Goal: Task Accomplishment & Management: Use online tool/utility

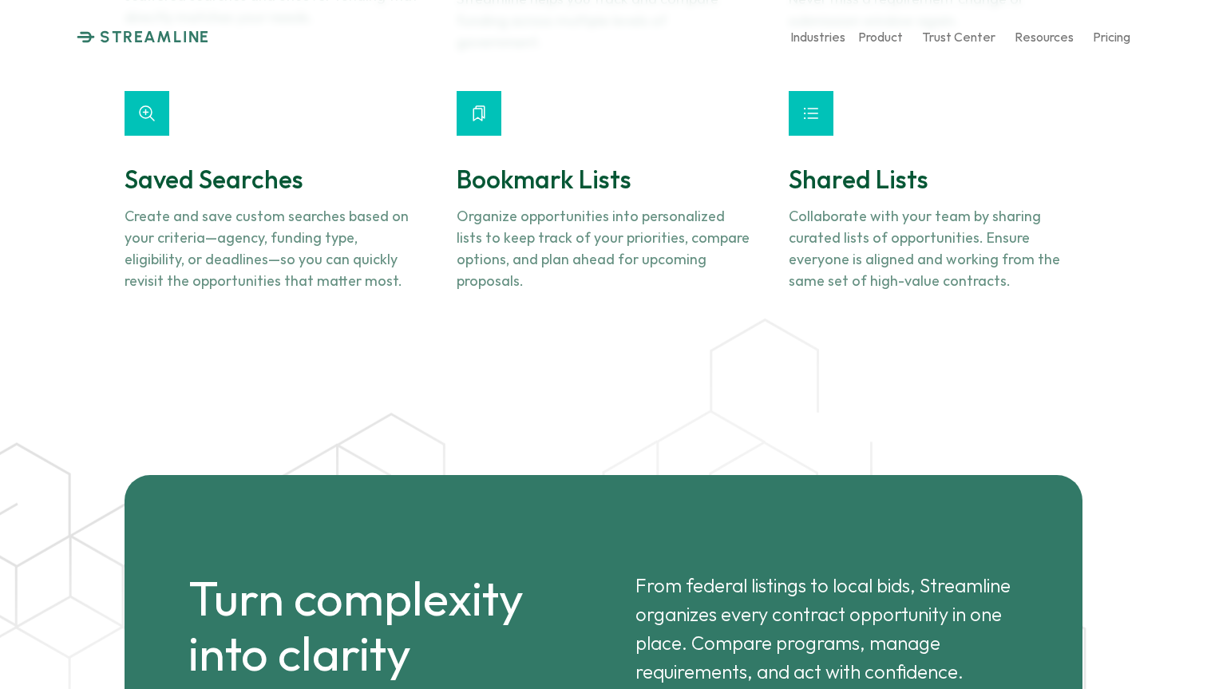
scroll to position [2149, 0]
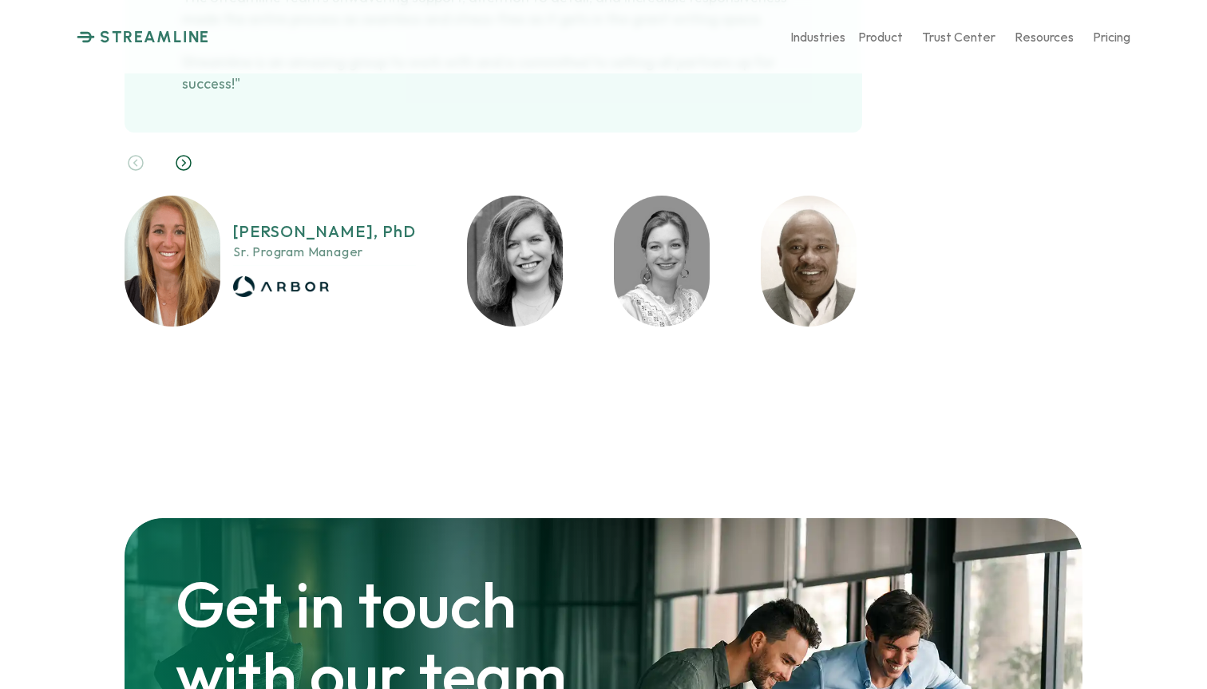
click at [777, 196] on img at bounding box center [809, 261] width 96 height 131
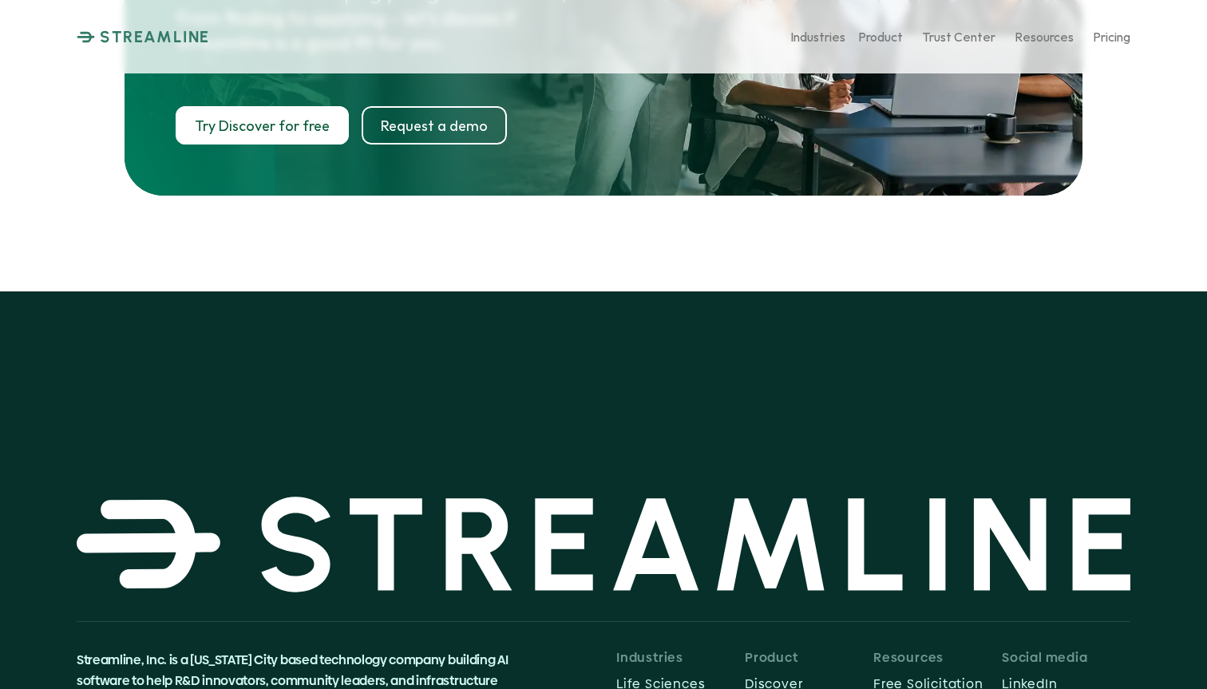
scroll to position [8234, 0]
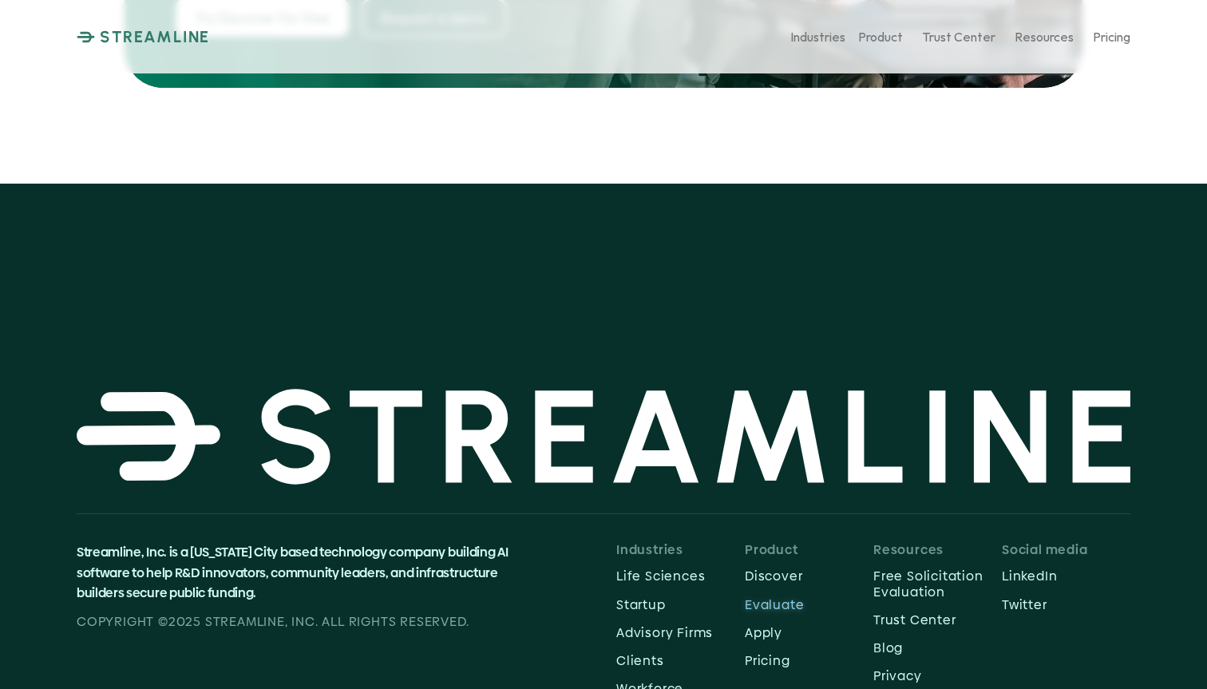
click at [773, 597] on p "Evaluate" at bounding box center [809, 604] width 129 height 15
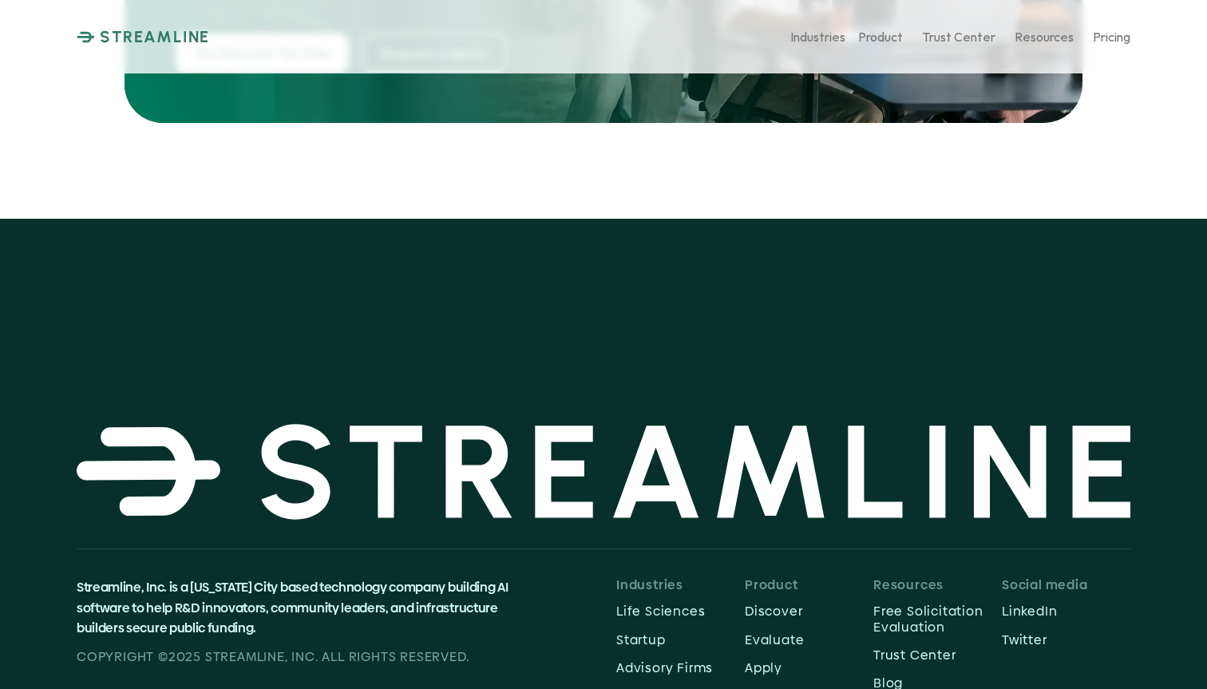
scroll to position [8234, 0]
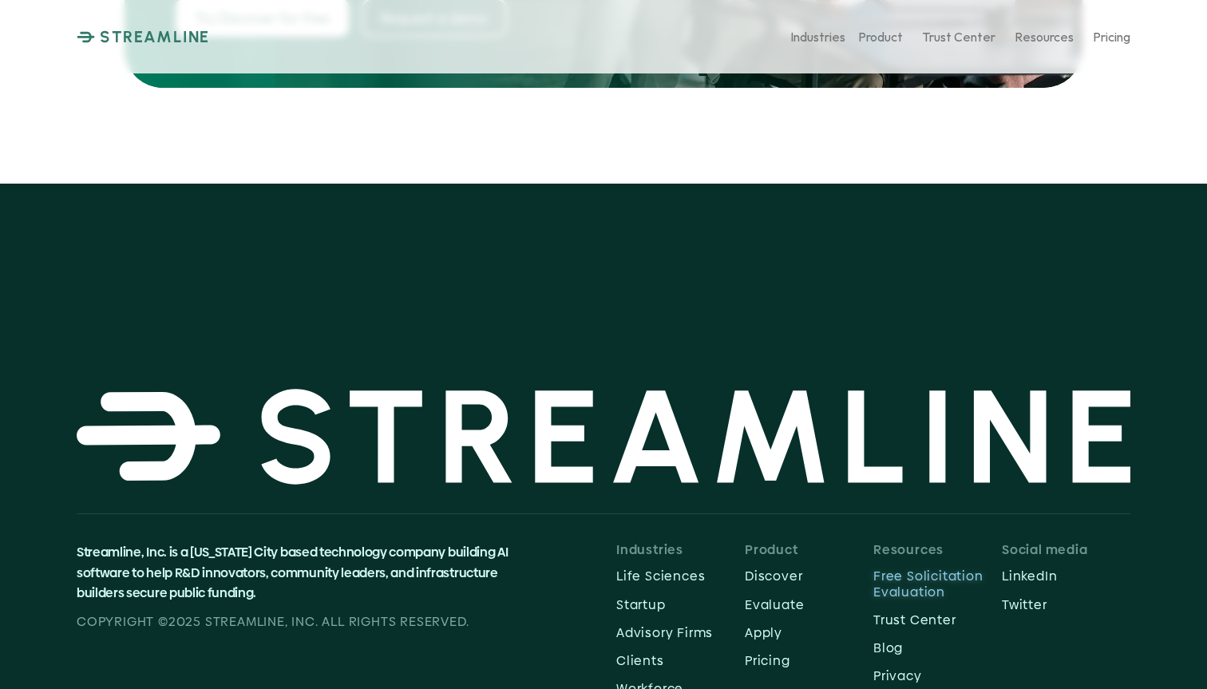
click at [907, 568] on p "Free Solicitation Evaluation" at bounding box center [937, 583] width 129 height 30
click at [894, 635] on link "Blog" at bounding box center [937, 647] width 129 height 25
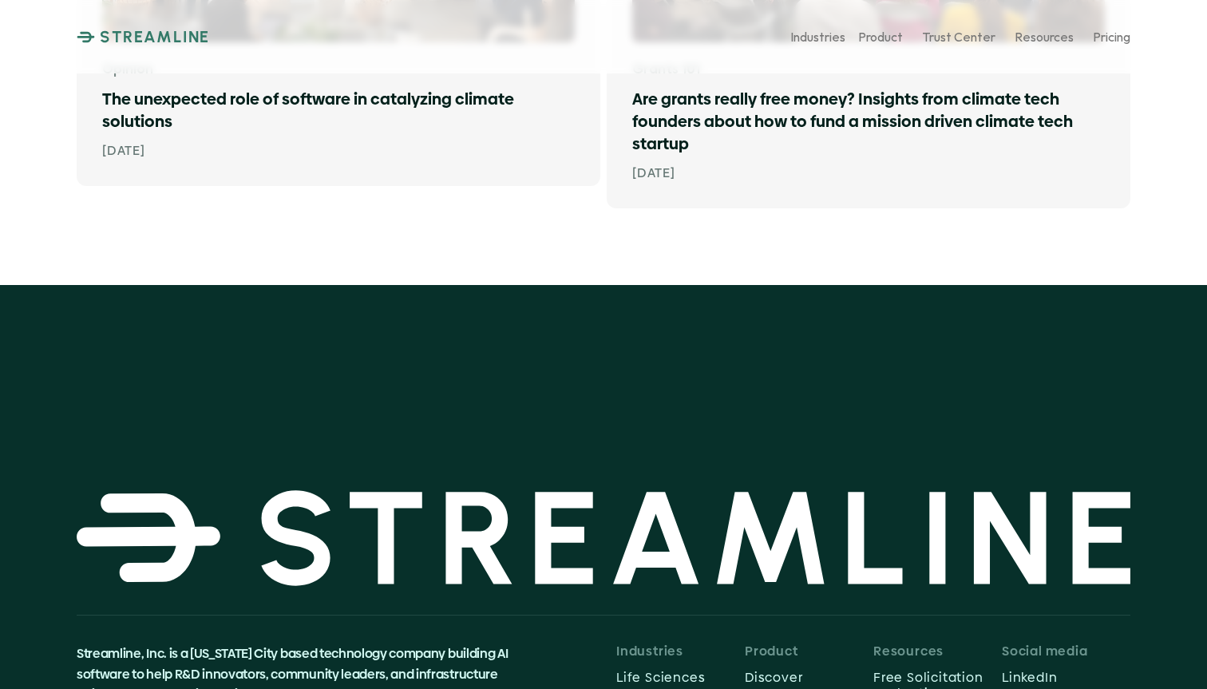
scroll to position [2575, 0]
